Goal: Subscribe to service/newsletter

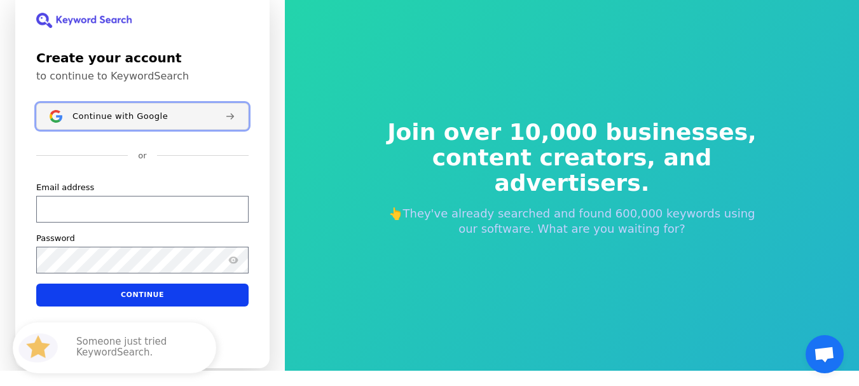
click at [126, 121] on span "Continue with Google" at bounding box center [119, 116] width 95 height 10
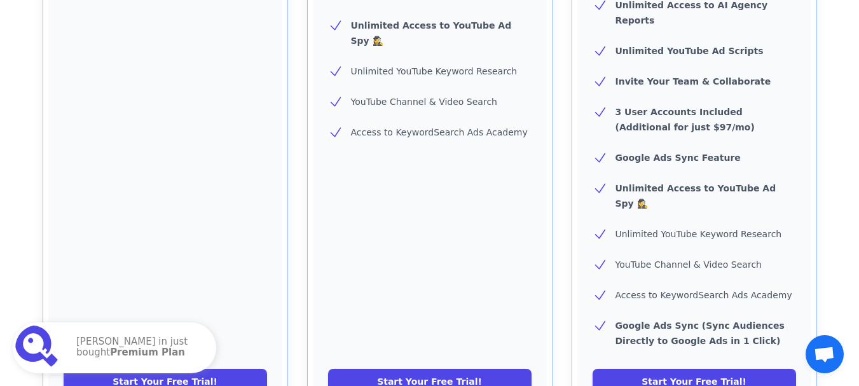
scroll to position [572, 0]
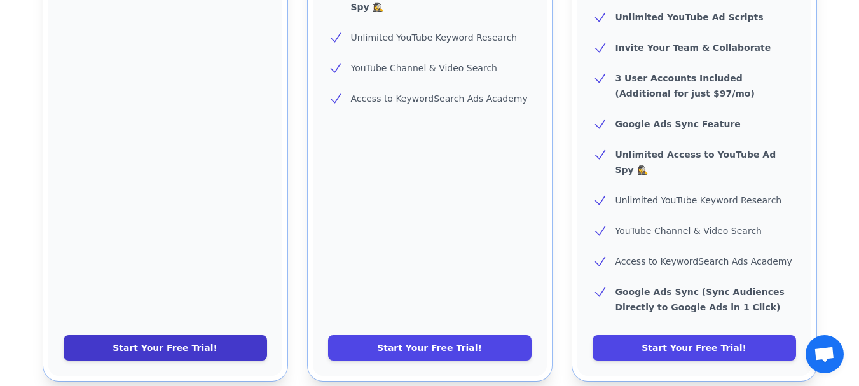
click at [126, 335] on link "Start Your Free Trial!" at bounding box center [165, 347] width 203 height 25
